Goal: Information Seeking & Learning: Learn about a topic

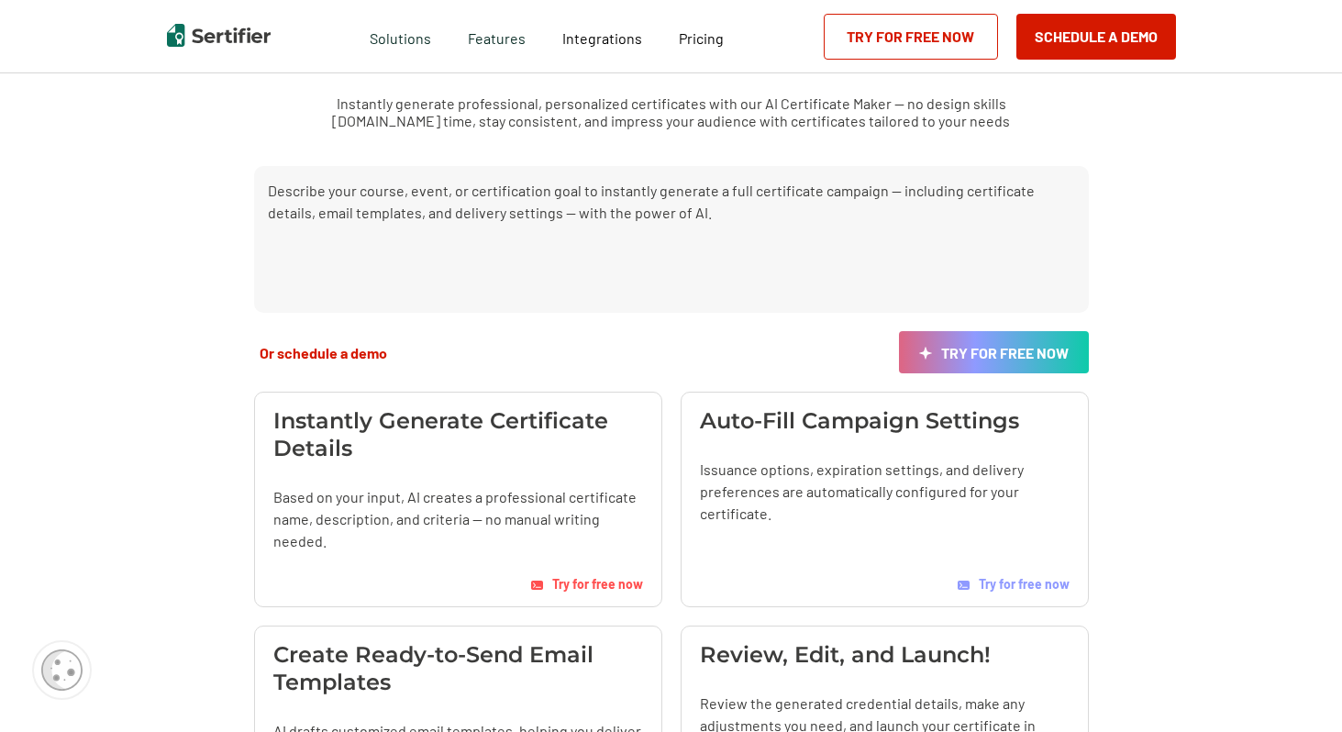
scroll to position [128, 0]
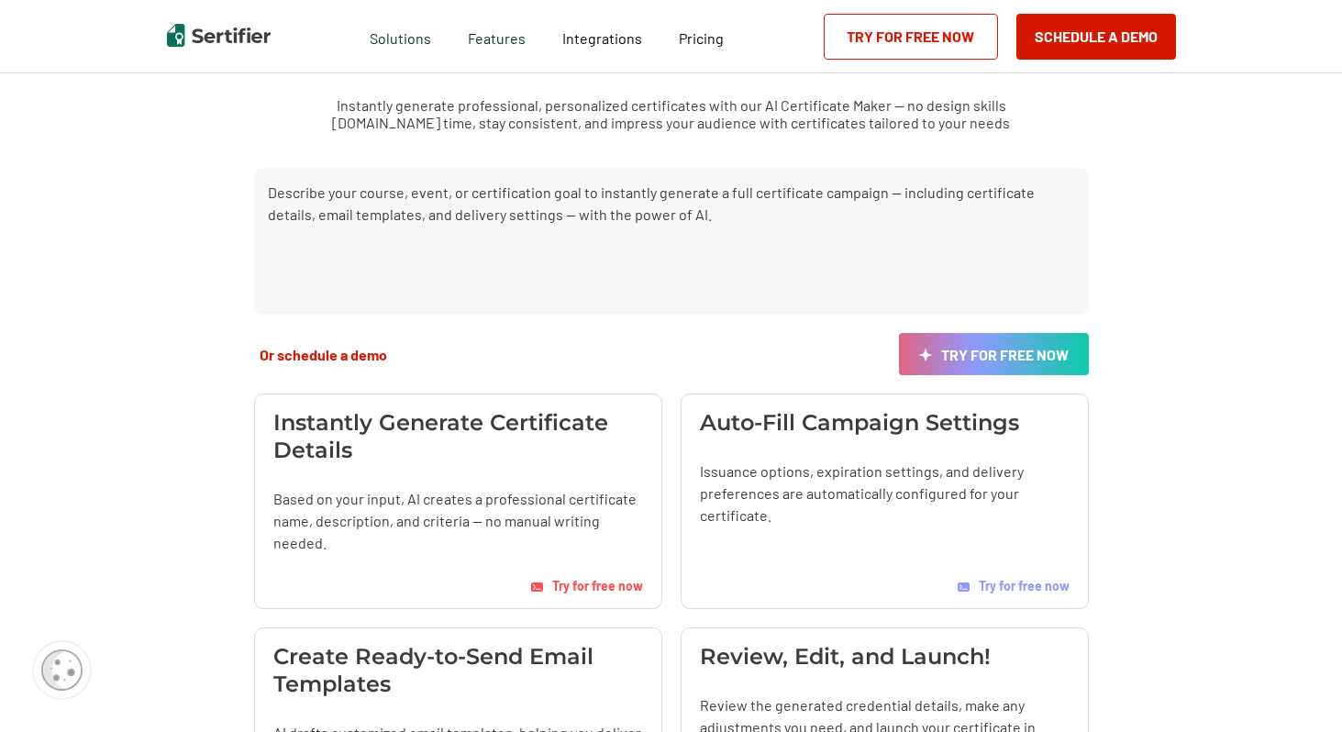
click at [705, 24] on div "Pricing" at bounding box center [701, 36] width 82 height 73
click at [702, 39] on span "Pricing" at bounding box center [701, 37] width 45 height 17
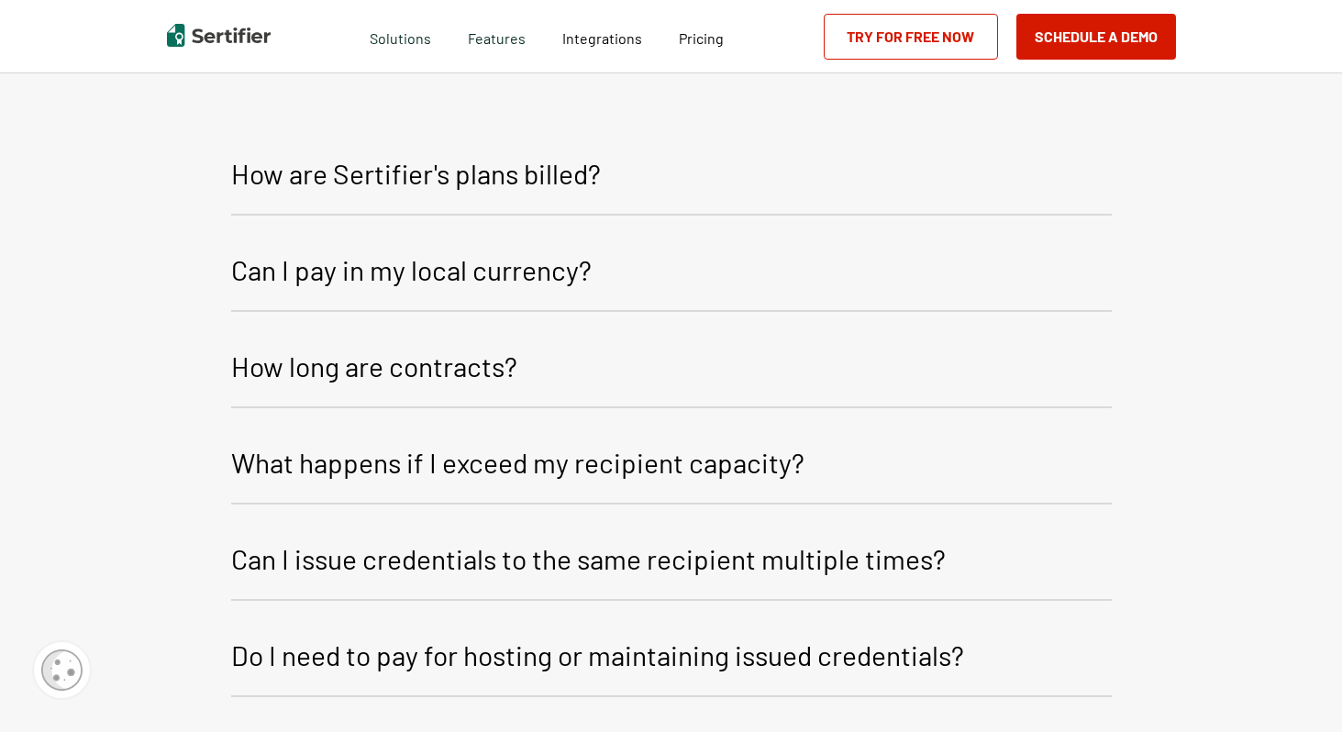
scroll to position [2905, 0]
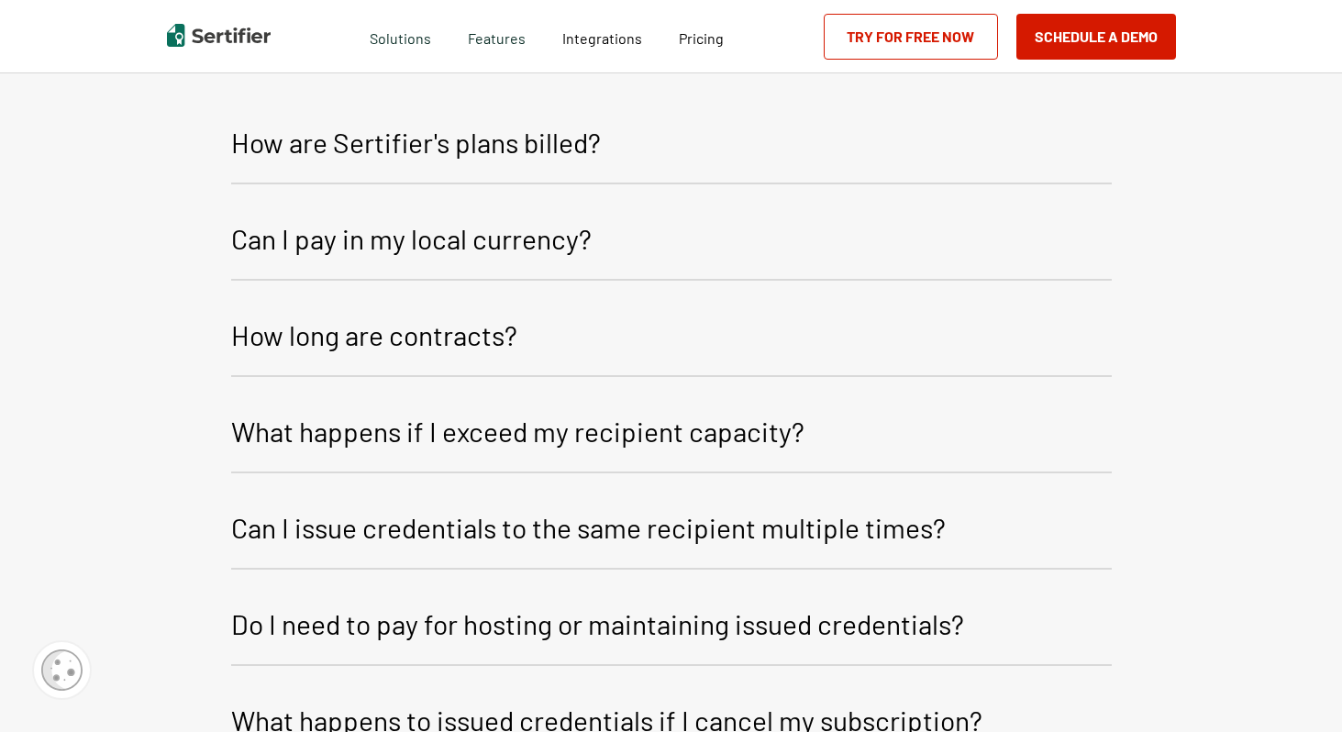
click at [588, 138] on p "How are Sertifier's plans billed?" at bounding box center [416, 142] width 370 height 44
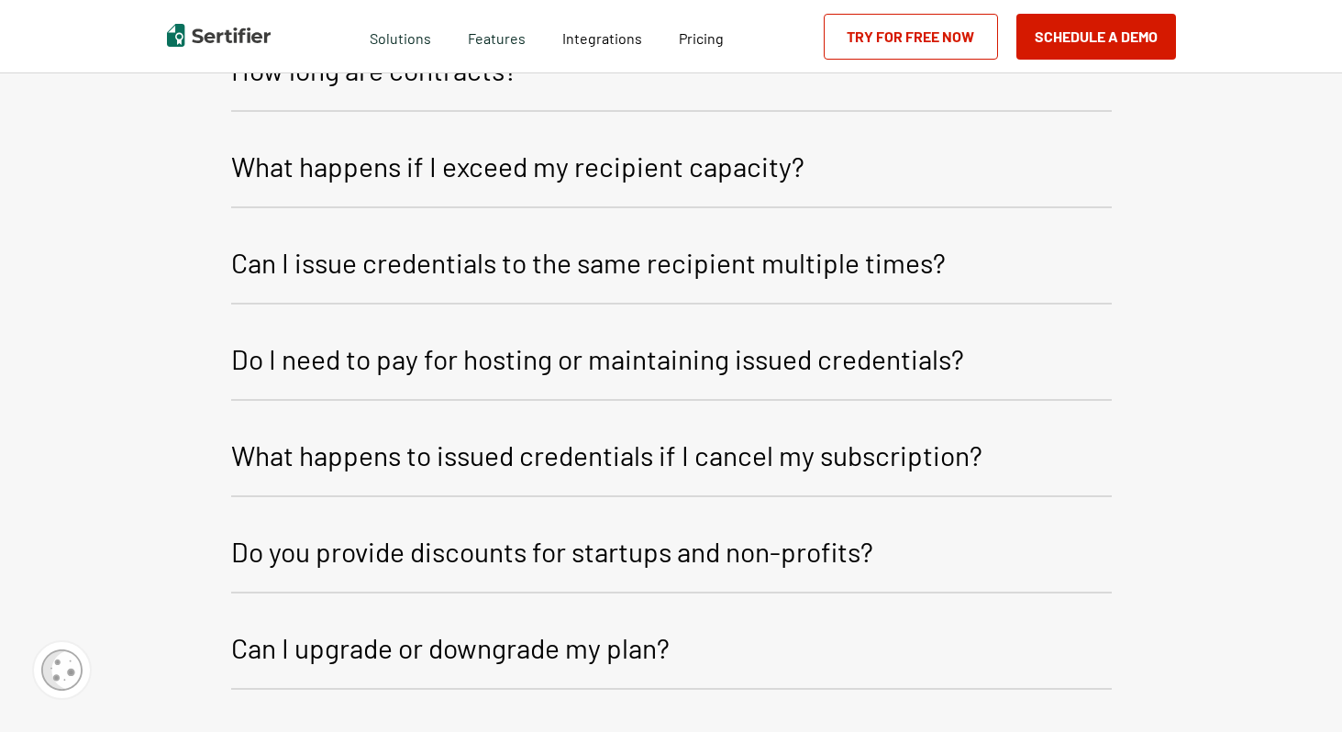
scroll to position [3290, 0]
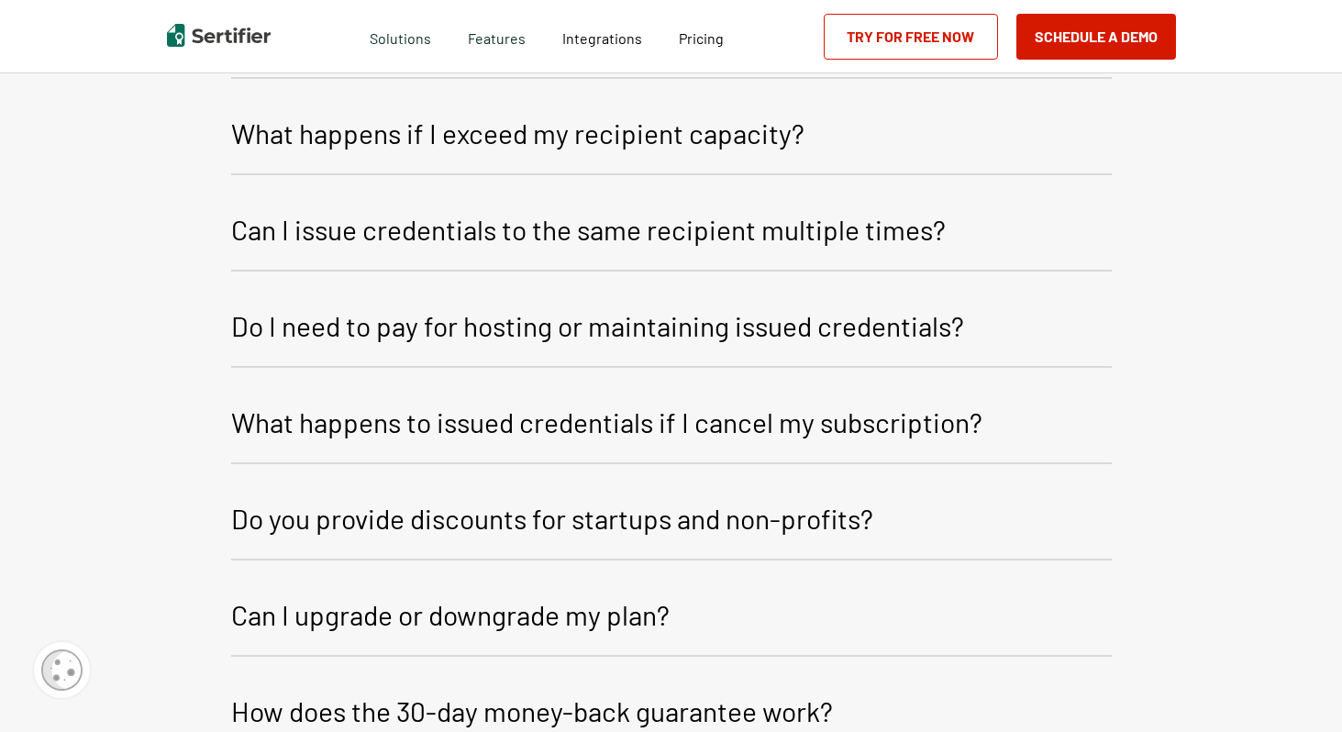
click at [605, 150] on p "What happens if I exceed my recipient capacity?" at bounding box center [517, 133] width 573 height 44
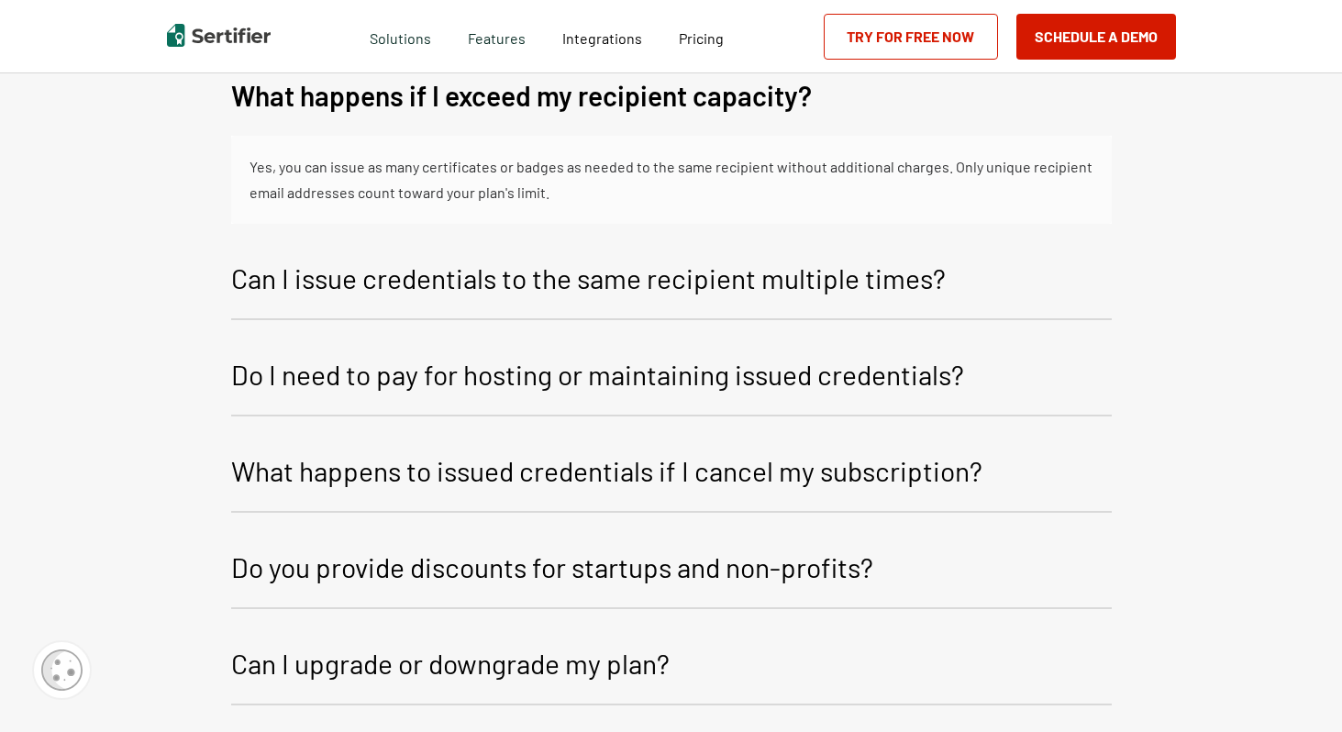
scroll to position [3330, 0]
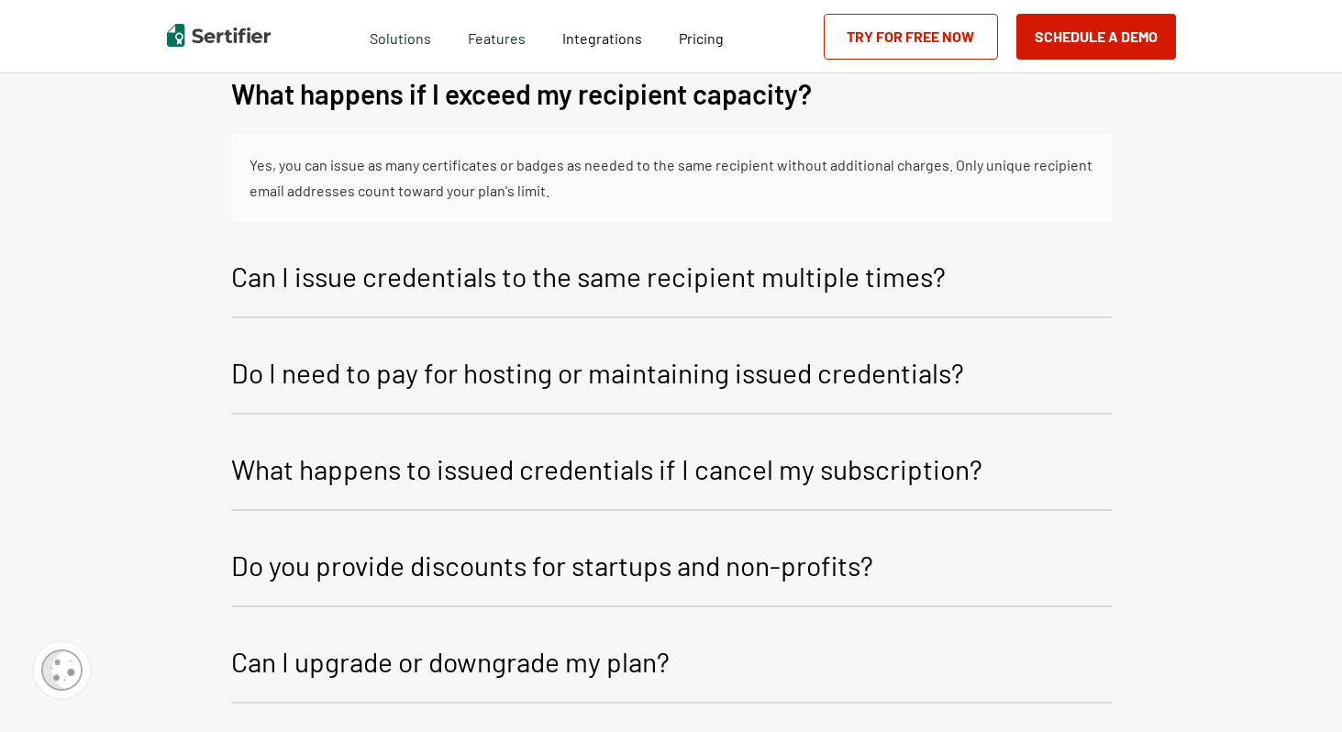
click at [629, 271] on p "Can I issue credentials to the same recipient multiple times?" at bounding box center [588, 276] width 714 height 44
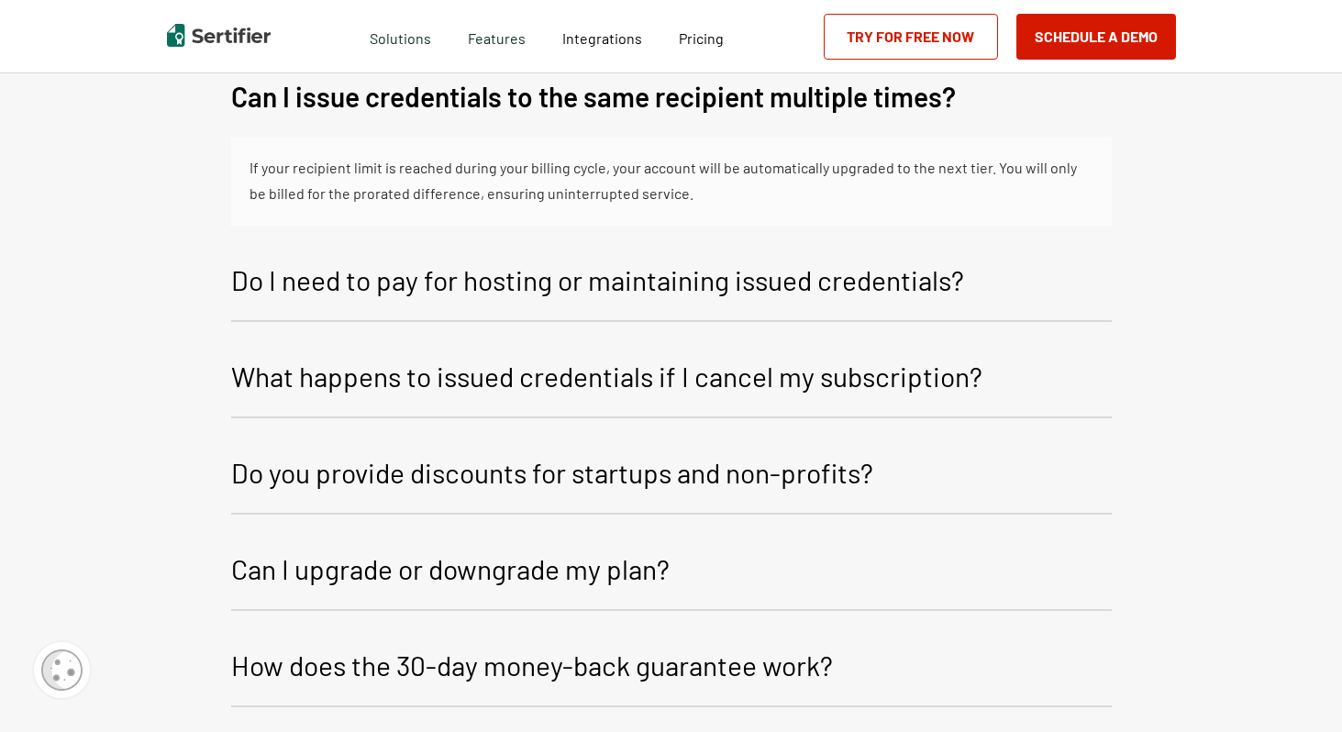
scroll to position [3510, 0]
click at [642, 282] on p "Do I need to pay for hosting or maintaining issued credentials?" at bounding box center [597, 279] width 733 height 44
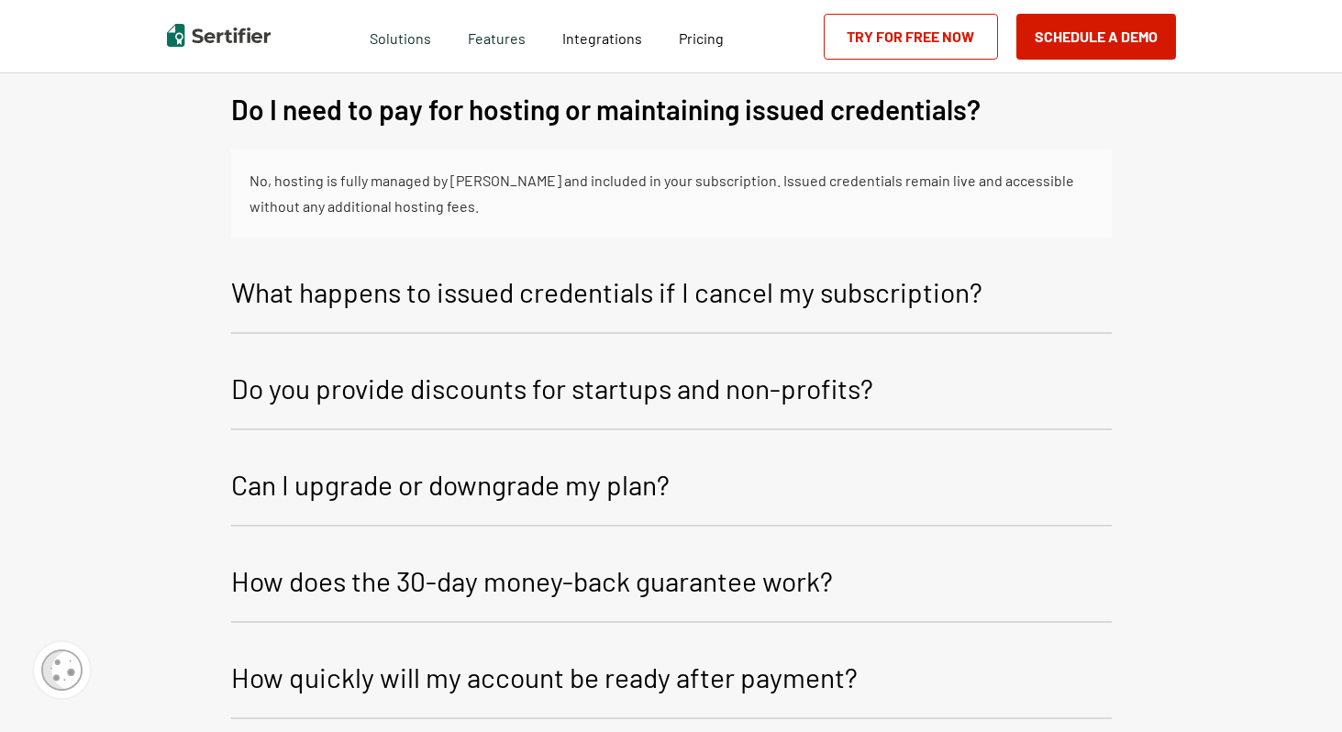
scroll to position [3693, 0]
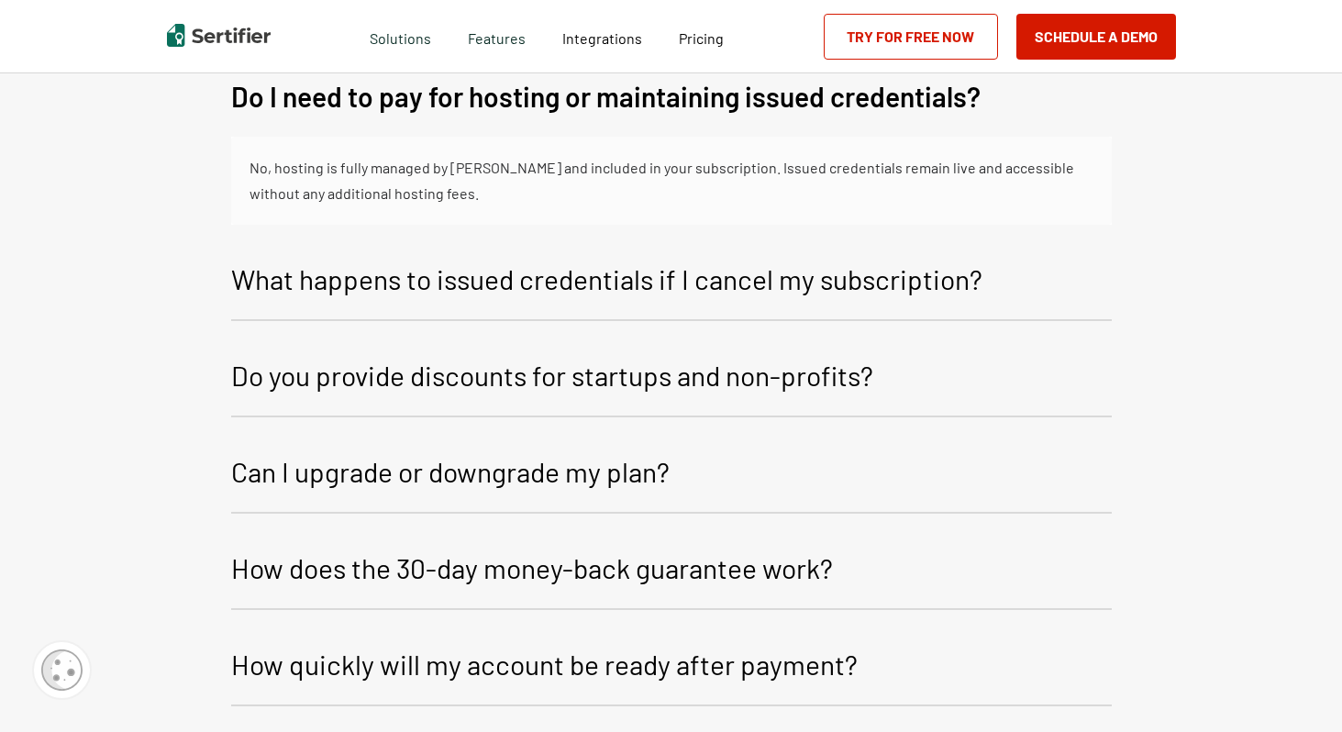
click at [654, 285] on p "What happens to issued credentials if I cancel my subscription?" at bounding box center [606, 279] width 751 height 44
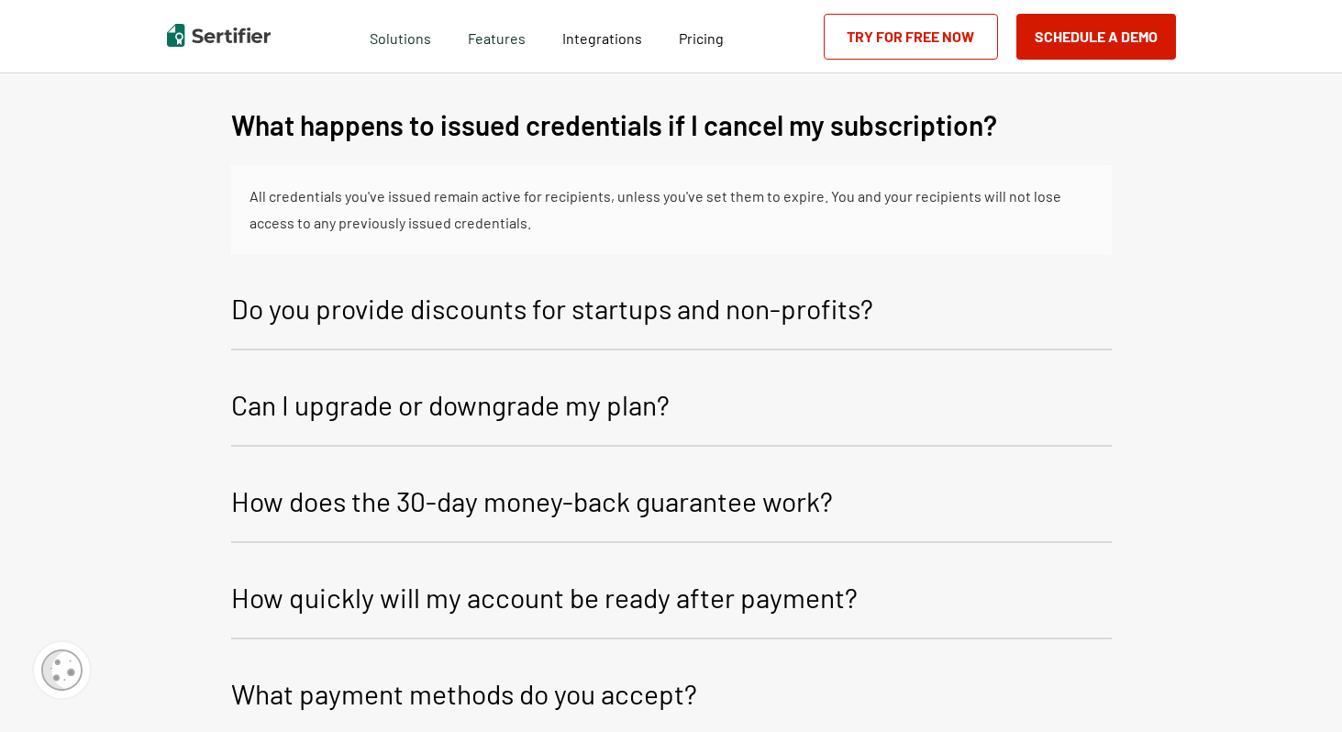
scroll to position [3850, 0]
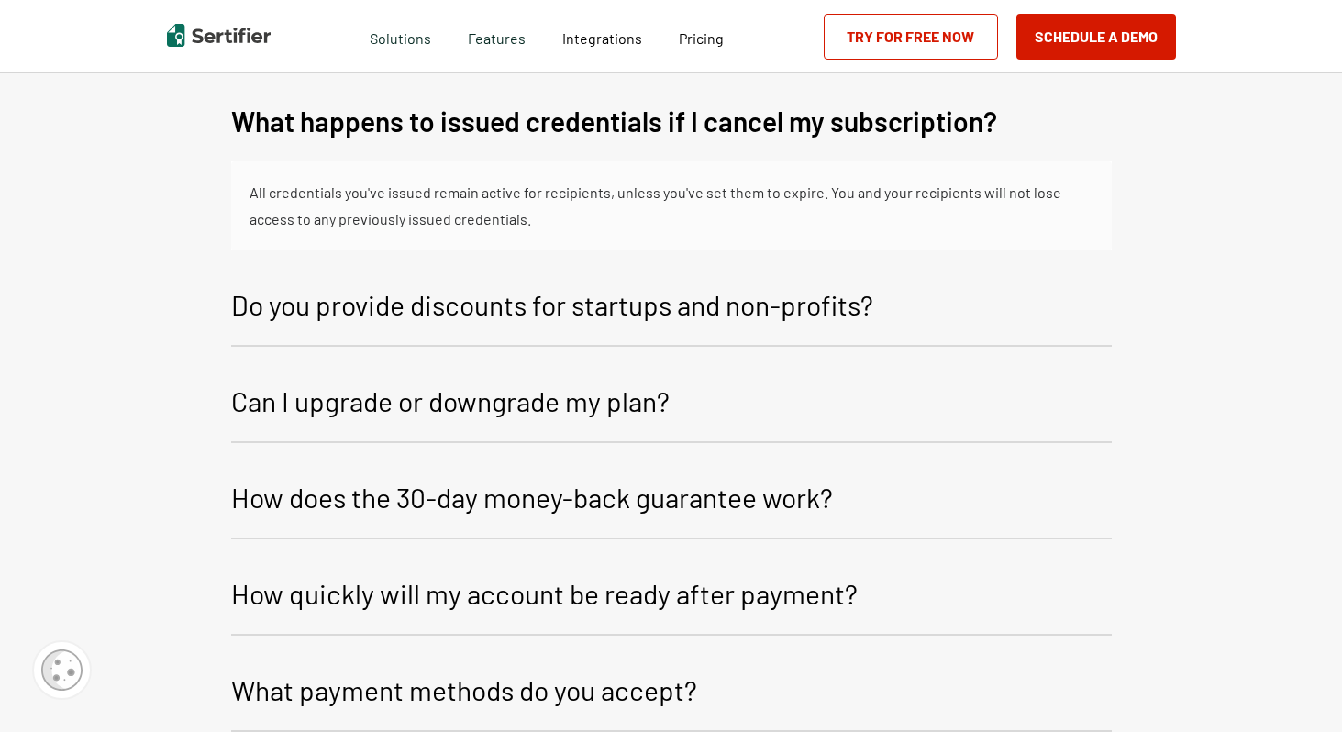
click at [637, 301] on p "Do you provide discounts for startups and non-profits?" at bounding box center [552, 304] width 642 height 44
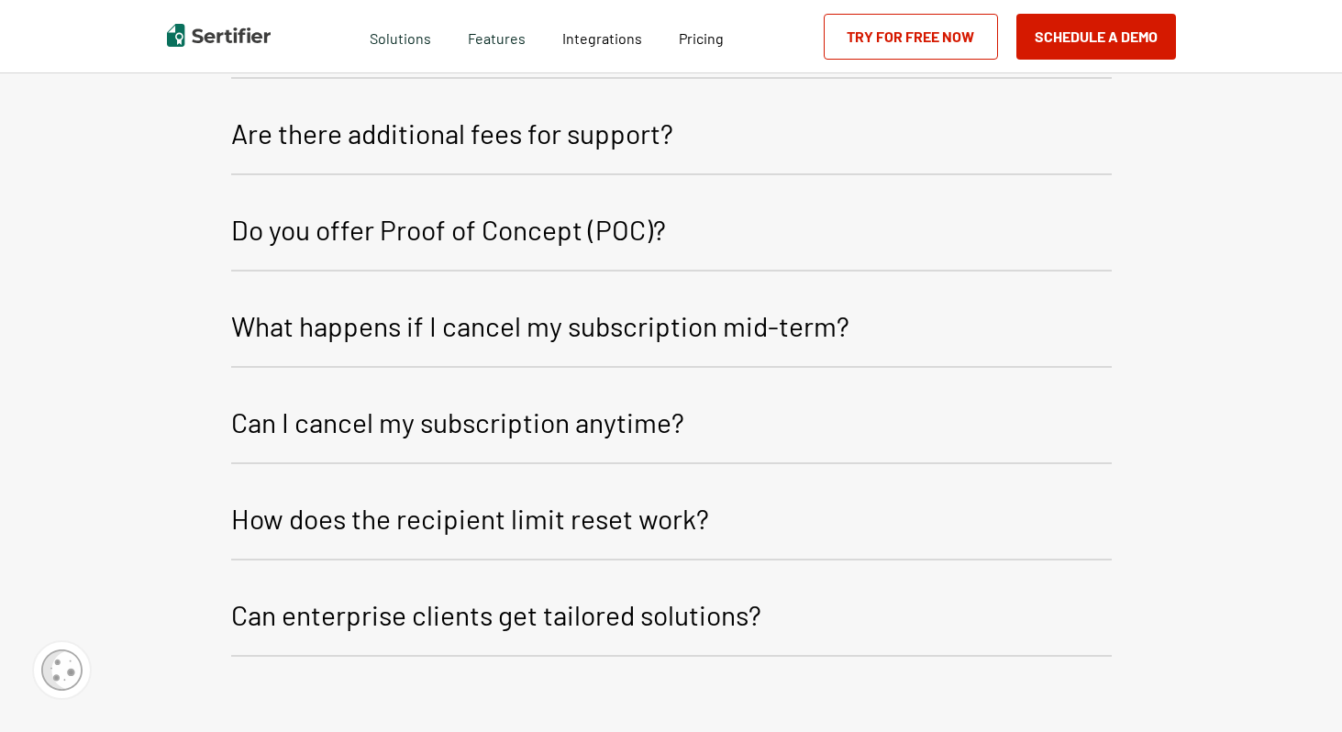
scroll to position [4698, 0]
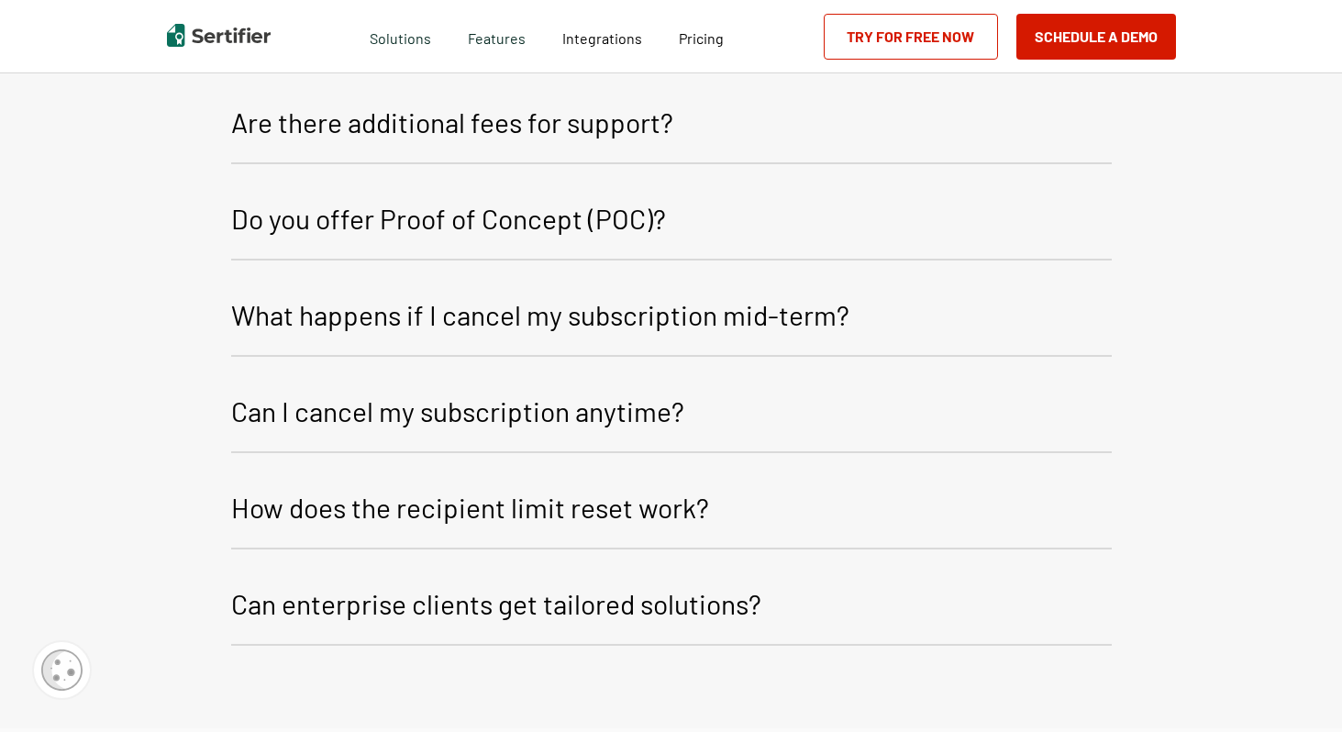
click at [622, 209] on p "Do you offer Proof of Concept (POC)?" at bounding box center [448, 218] width 435 height 44
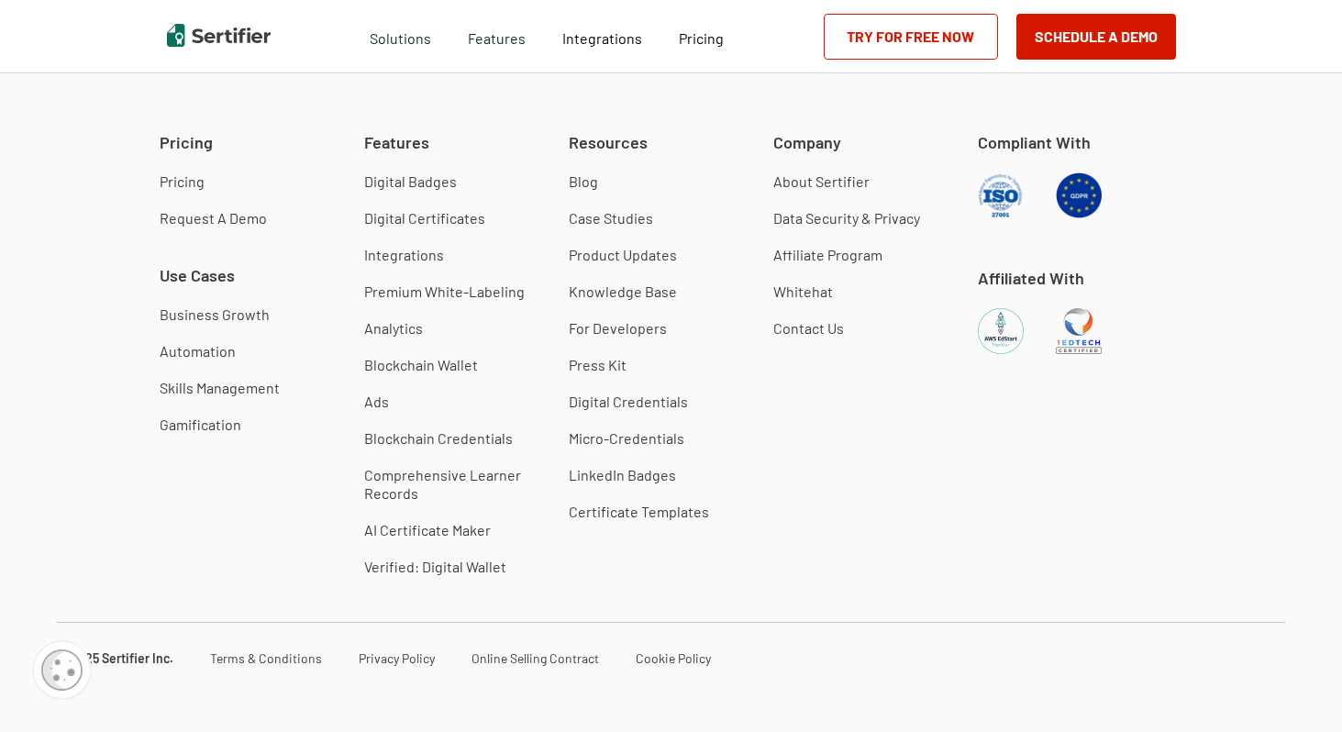
scroll to position [5457, 0]
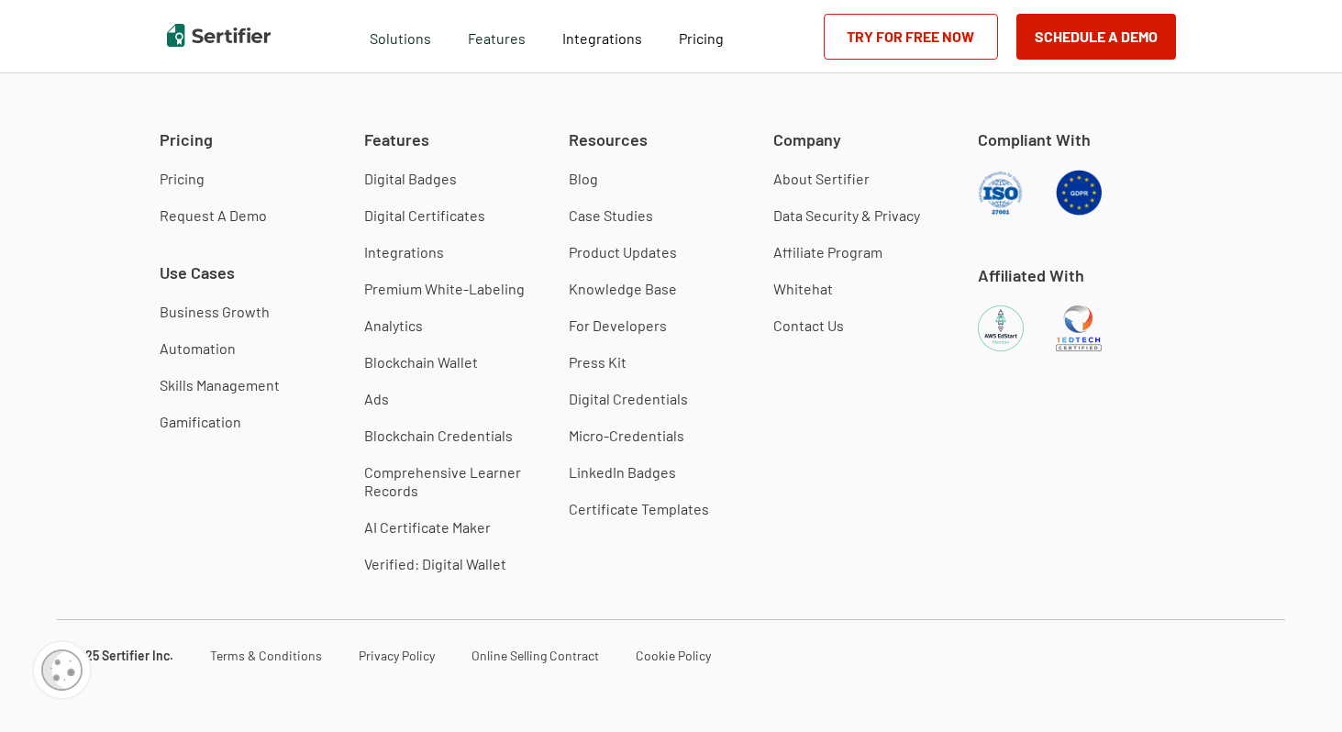
click at [447, 527] on link "AI Certificate Maker" at bounding box center [427, 527] width 127 height 18
